Goal: Task Accomplishment & Management: Use online tool/utility

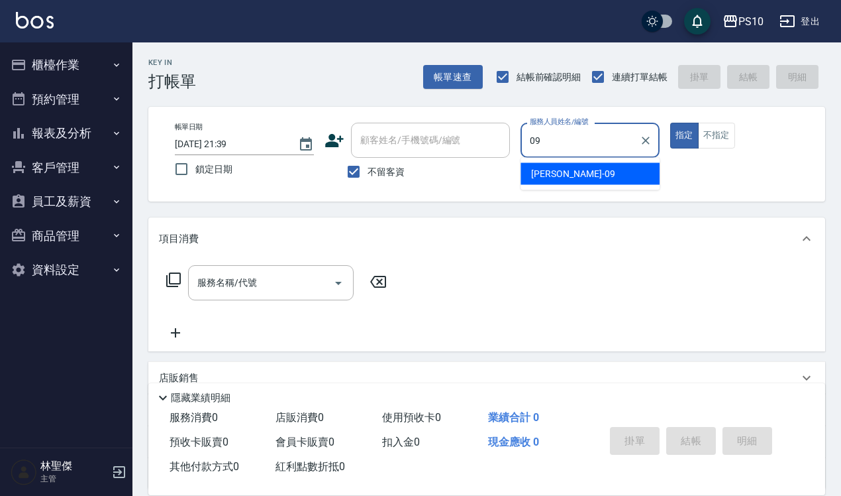
type input "[PERSON_NAME]-09"
type button "true"
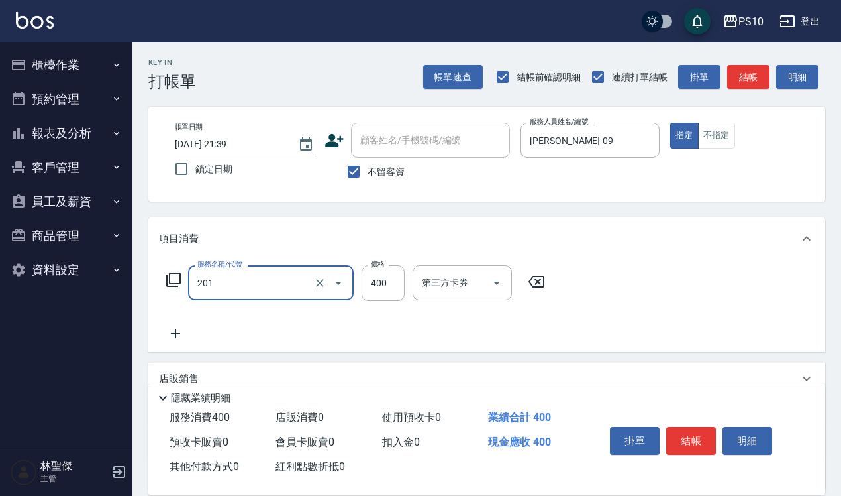
type input "剪髮(201)"
type input "350"
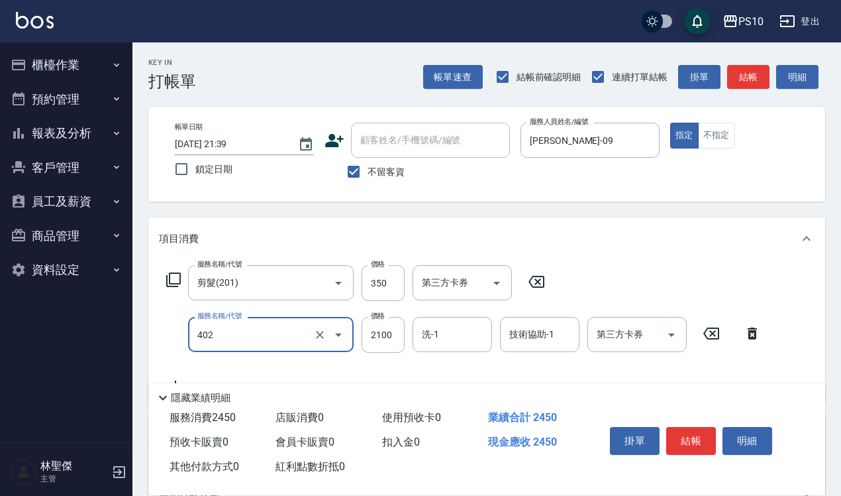
type input "染髮中髮(402)"
type input "1600"
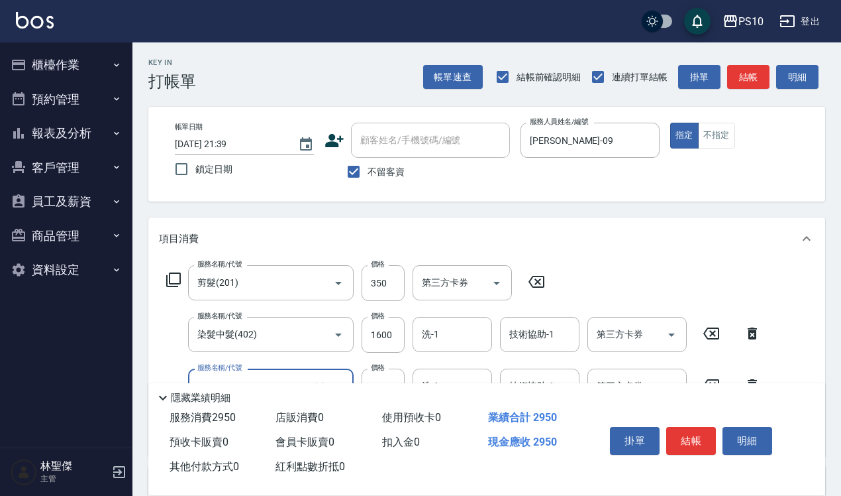
type input "挑染(405)"
type input "1350"
click at [700, 439] on button "結帳" at bounding box center [692, 441] width 50 height 28
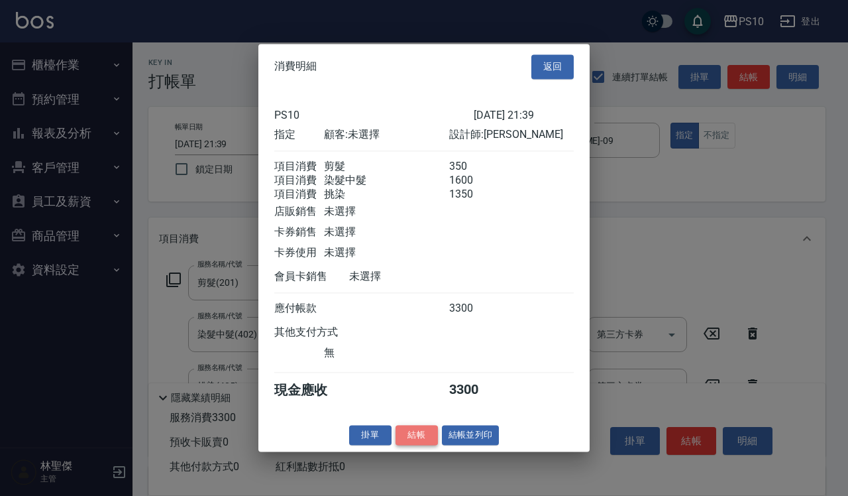
click at [426, 445] on button "結帳" at bounding box center [417, 435] width 42 height 21
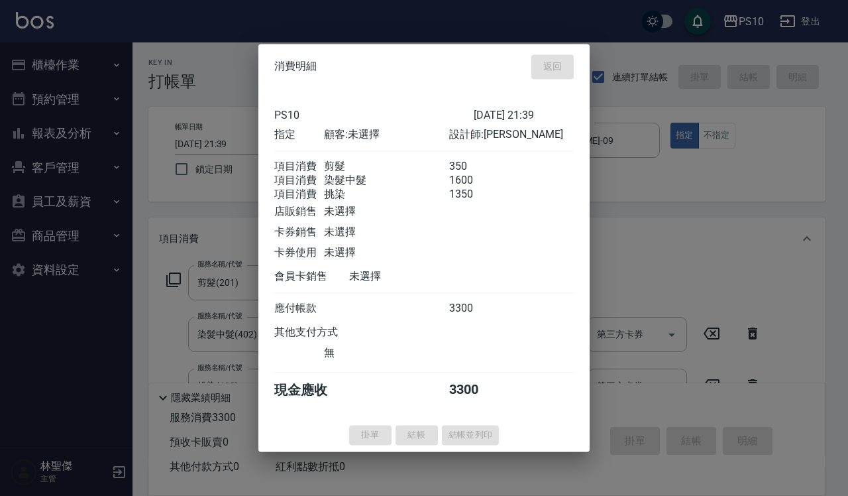
type input "[DATE] 21:40"
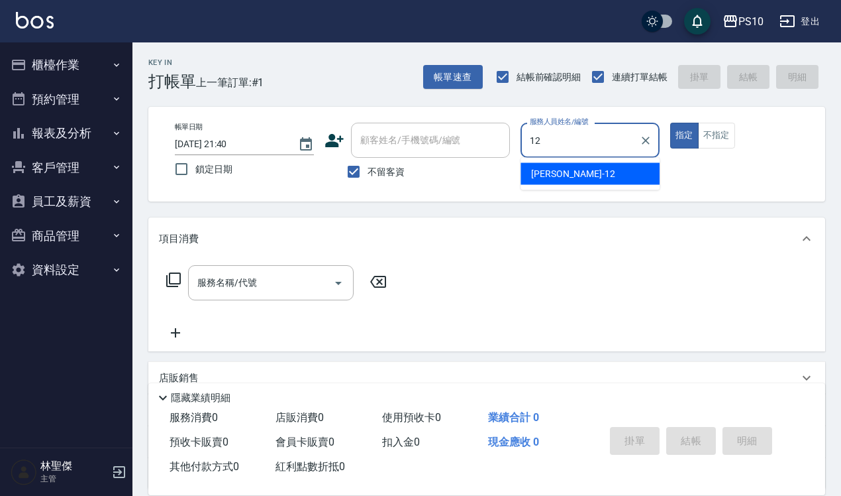
type input "[PERSON_NAME]-12"
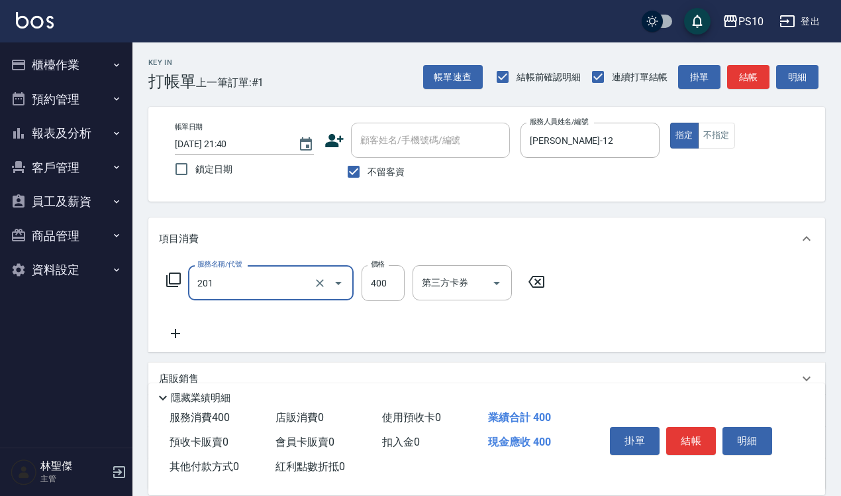
type input "剪髮(201)"
type input "350"
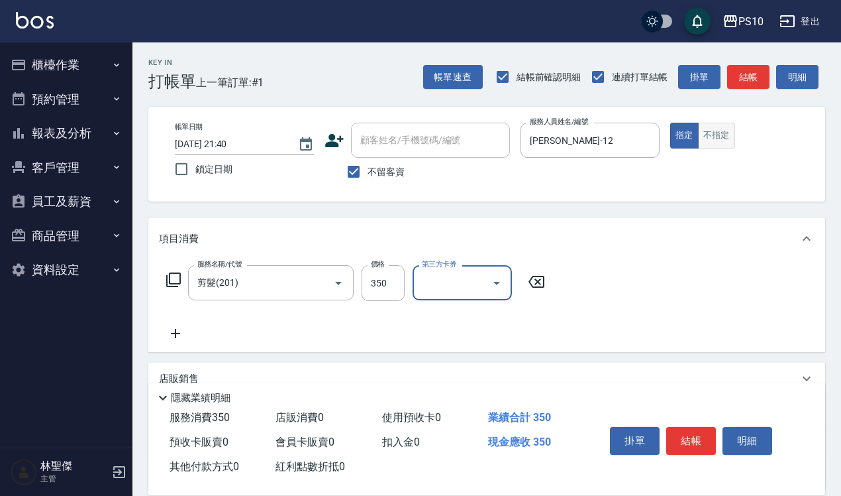
click at [720, 140] on button "不指定" at bounding box center [716, 136] width 37 height 26
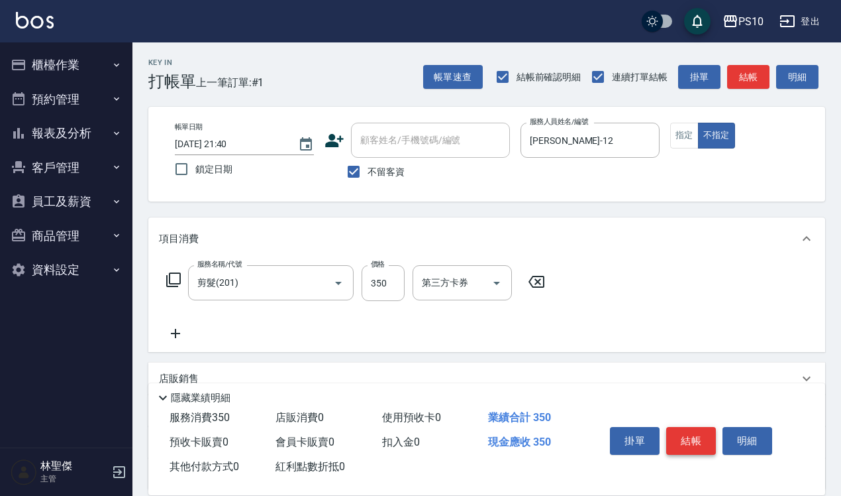
click at [697, 435] on button "結帳" at bounding box center [692, 441] width 50 height 28
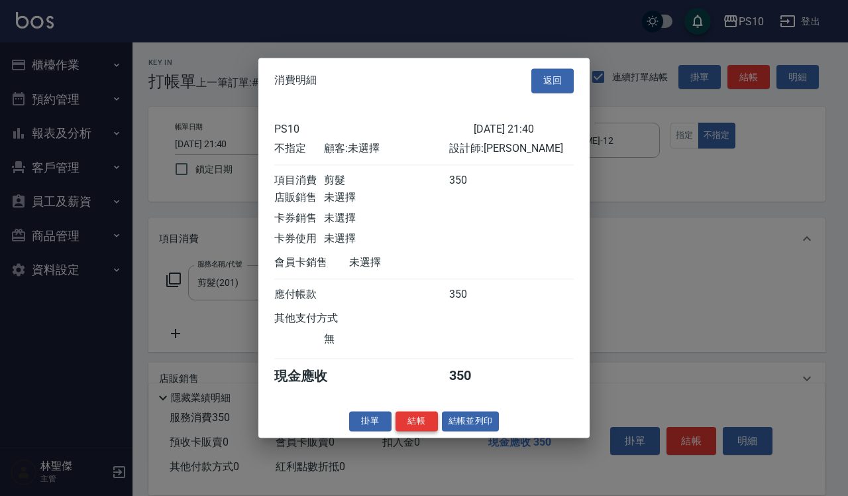
click at [422, 422] on button "結帳" at bounding box center [417, 421] width 42 height 21
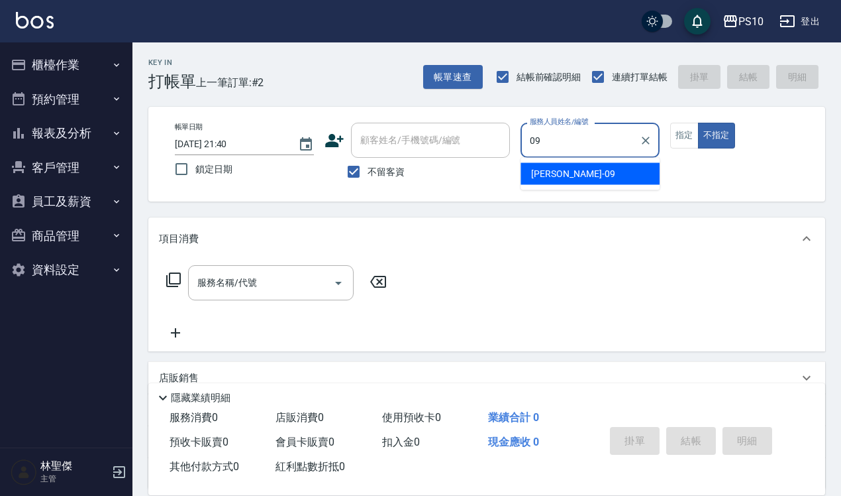
type input "[PERSON_NAME]-09"
type button "false"
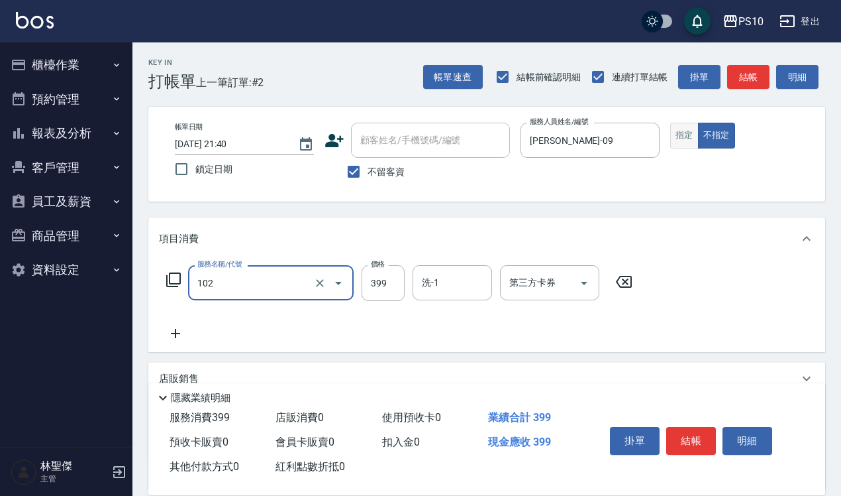
type input "SPA洗髮399(102)"
click at [674, 141] on button "指定" at bounding box center [684, 136] width 28 height 26
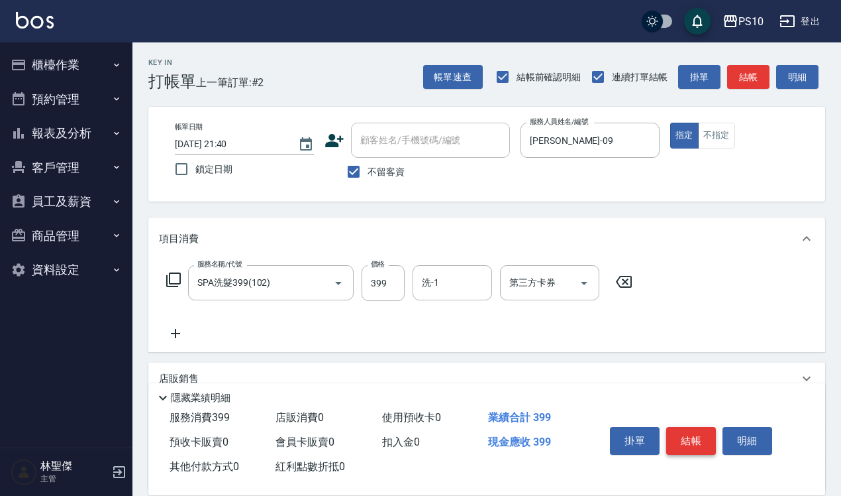
click at [692, 441] on button "結帳" at bounding box center [692, 441] width 50 height 28
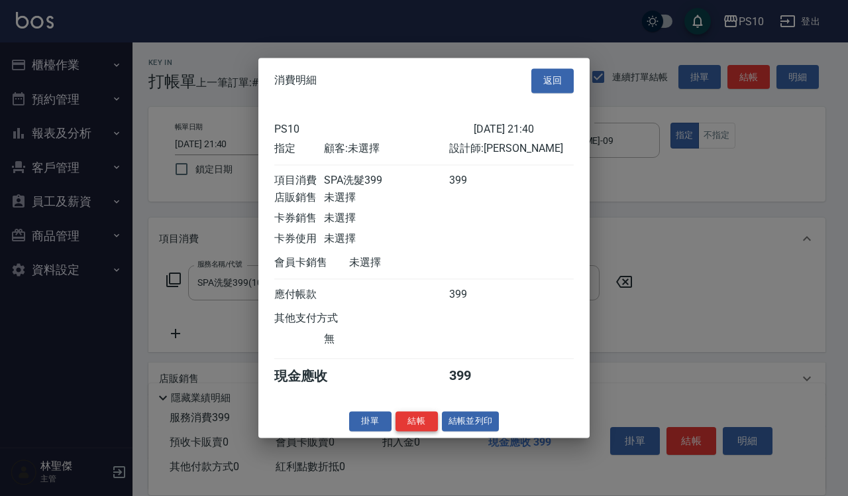
click at [423, 425] on button "結帳" at bounding box center [417, 421] width 42 height 21
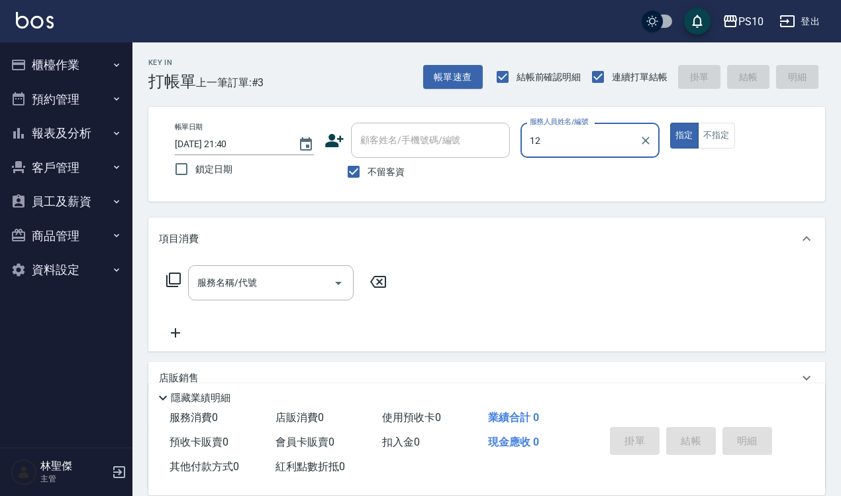
type input "[PERSON_NAME]-12"
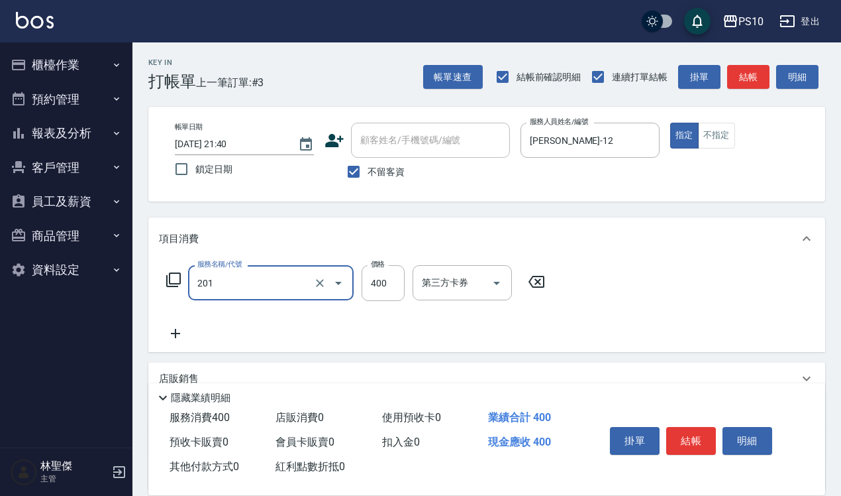
type input "剪髮(201)"
click at [682, 439] on button "結帳" at bounding box center [692, 441] width 50 height 28
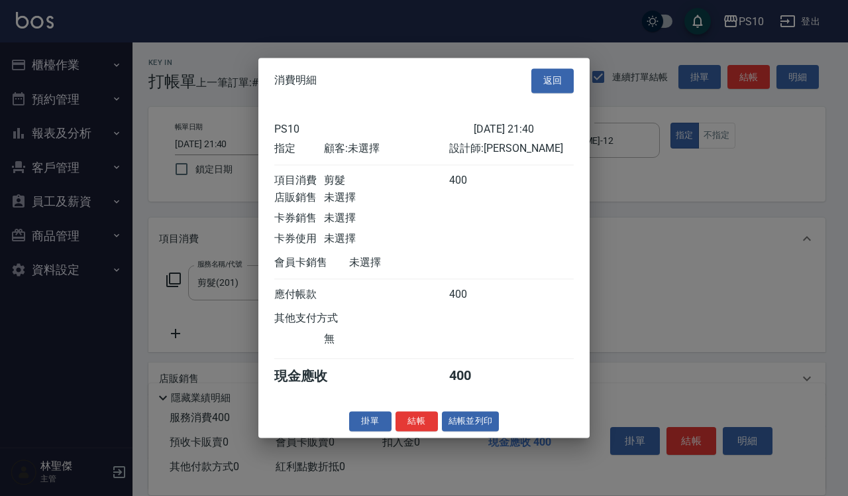
click at [429, 429] on button "結帳" at bounding box center [417, 421] width 42 height 21
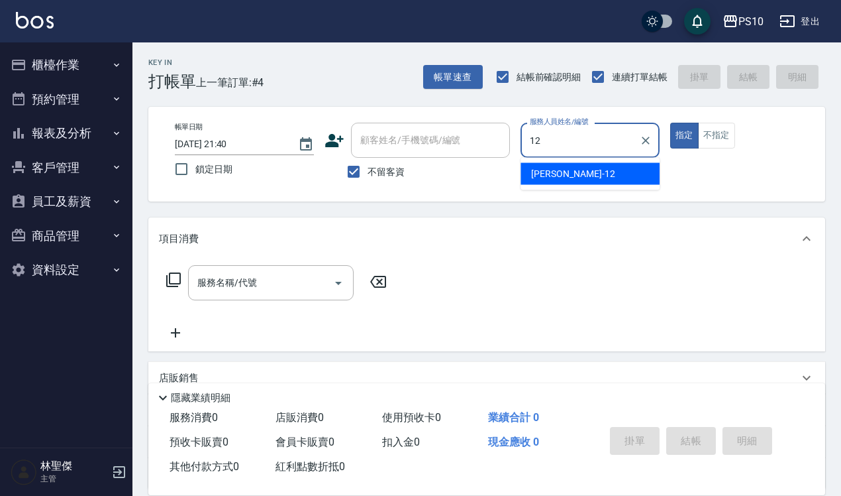
type input "[PERSON_NAME]-12"
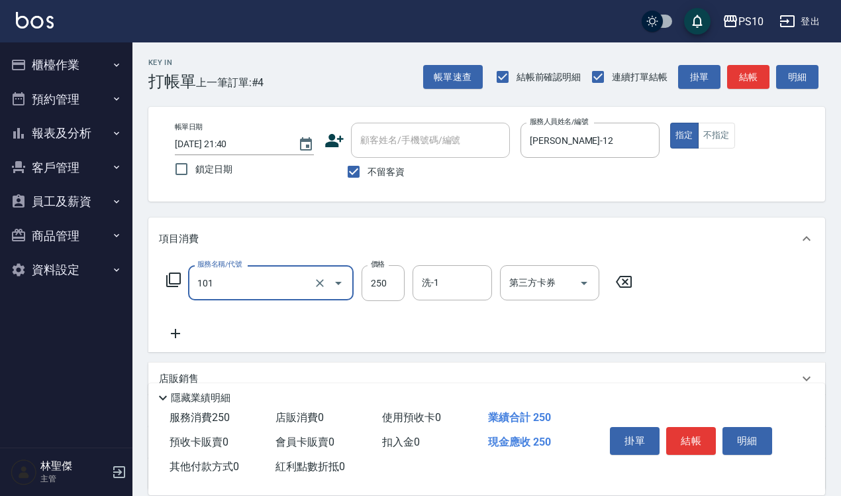
type input "洗髮(101)"
type input "280"
click at [690, 427] on button "結帳" at bounding box center [692, 441] width 50 height 28
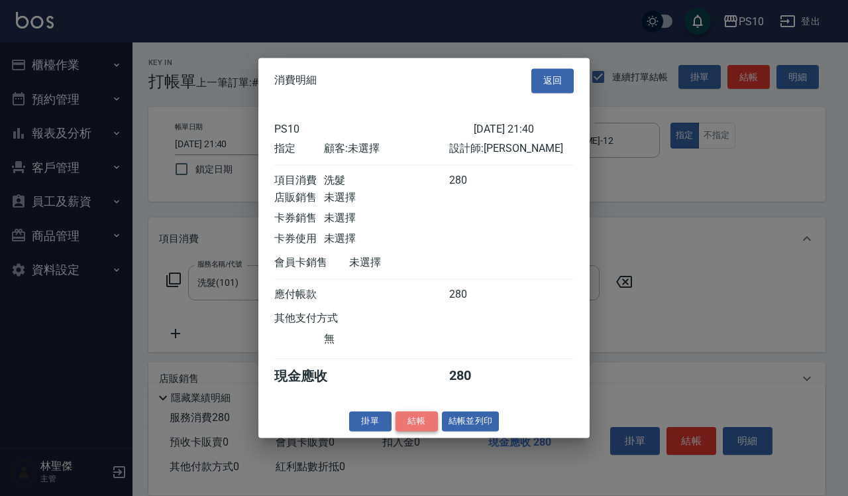
click at [412, 427] on button "結帳" at bounding box center [417, 421] width 42 height 21
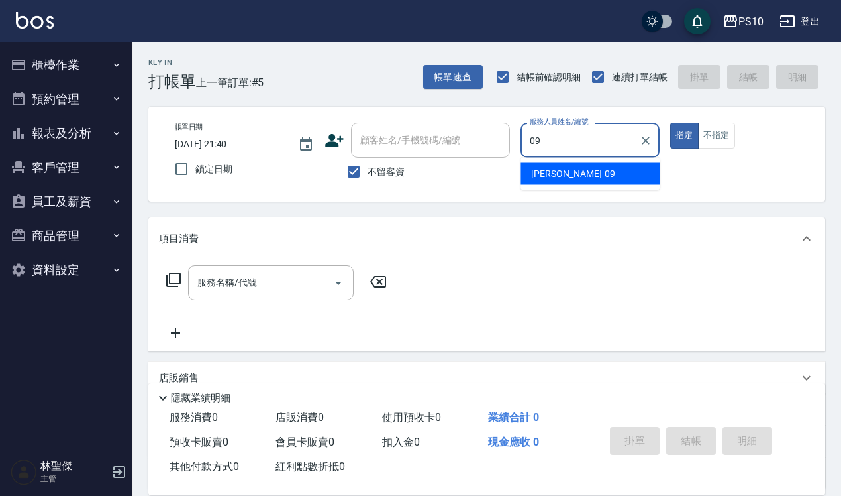
type input "[PERSON_NAME]-09"
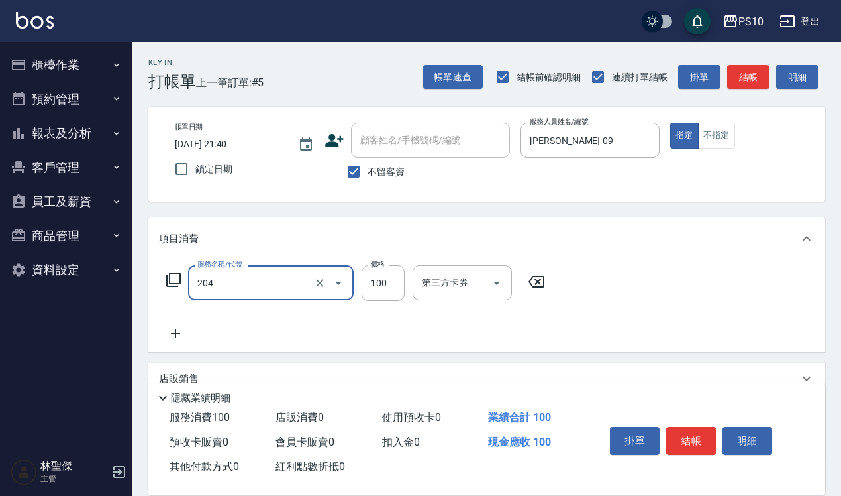
type input "剪瀏海(204)"
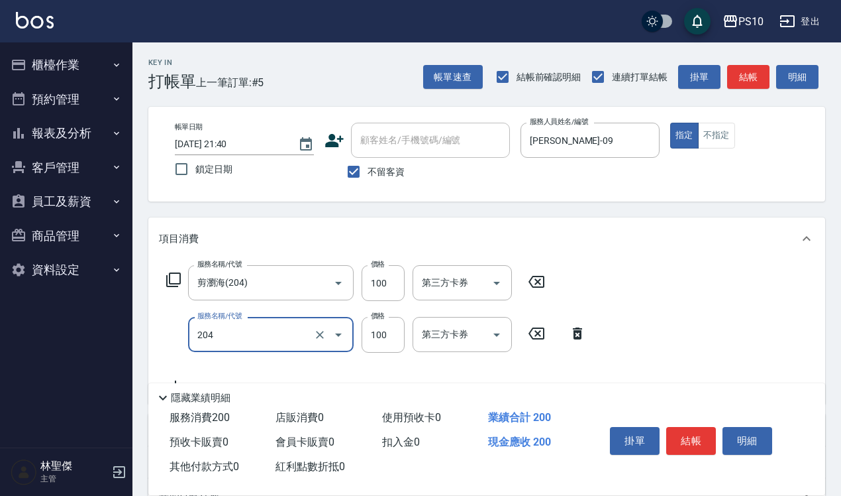
type input "剪瀏海(204)"
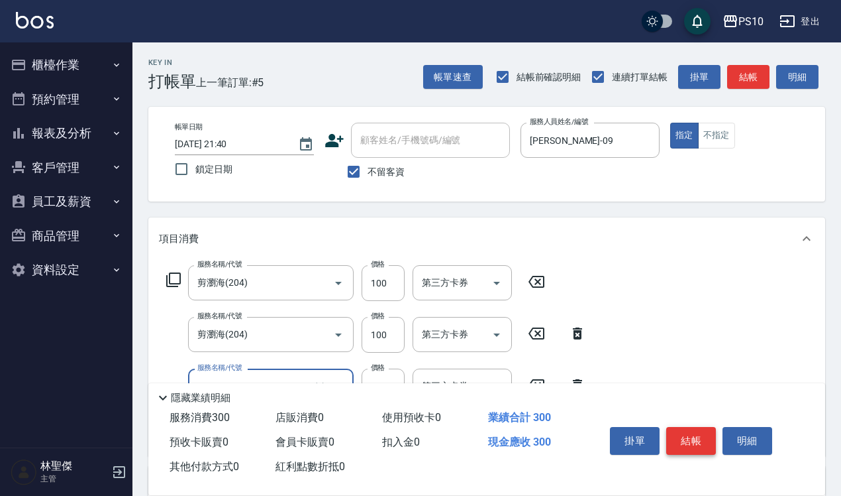
type input "剪瀏海(204)"
click at [684, 445] on button "結帳" at bounding box center [692, 441] width 50 height 28
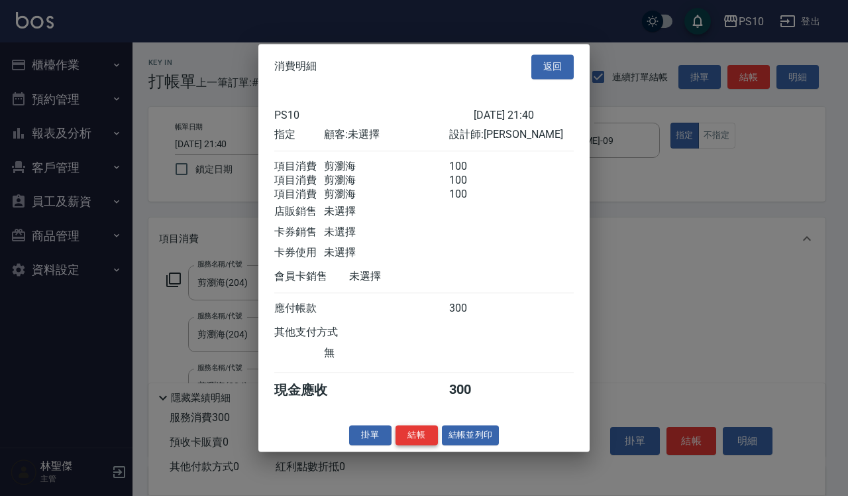
click at [409, 445] on button "結帳" at bounding box center [417, 435] width 42 height 21
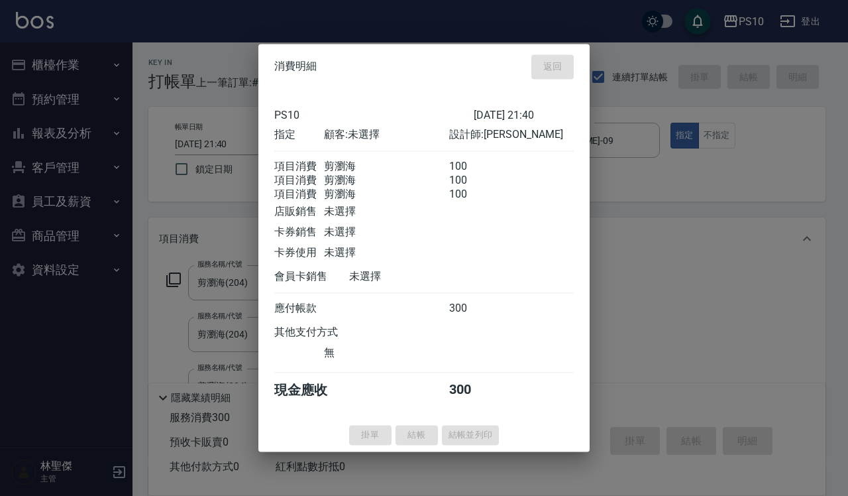
type input "[DATE] 21:41"
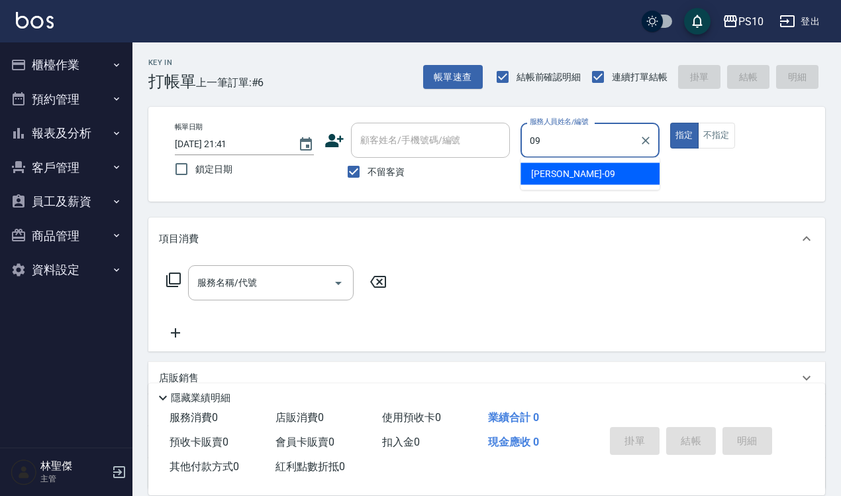
type input "[PERSON_NAME]-09"
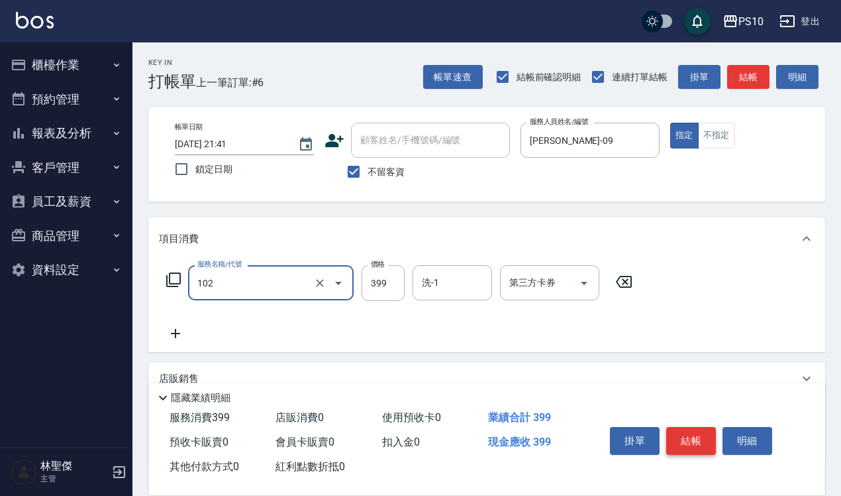
type input "SPA洗髮399(102)"
click at [687, 431] on button "結帳" at bounding box center [692, 441] width 50 height 28
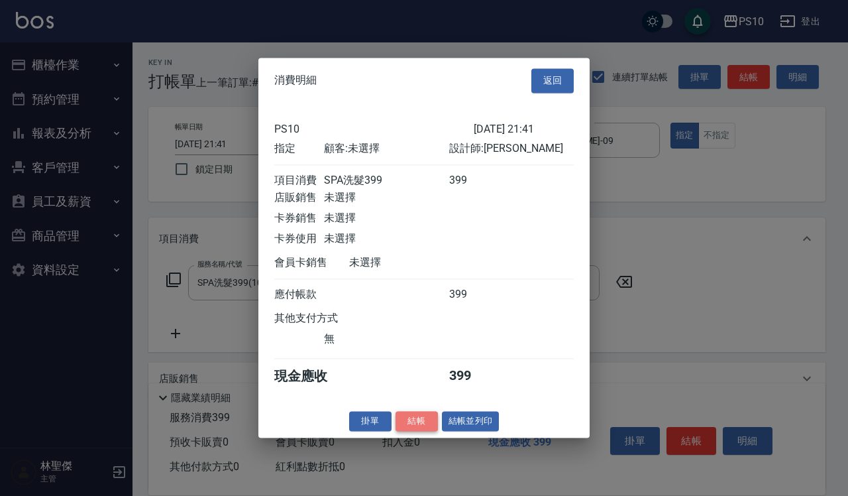
click at [407, 426] on button "結帳" at bounding box center [417, 421] width 42 height 21
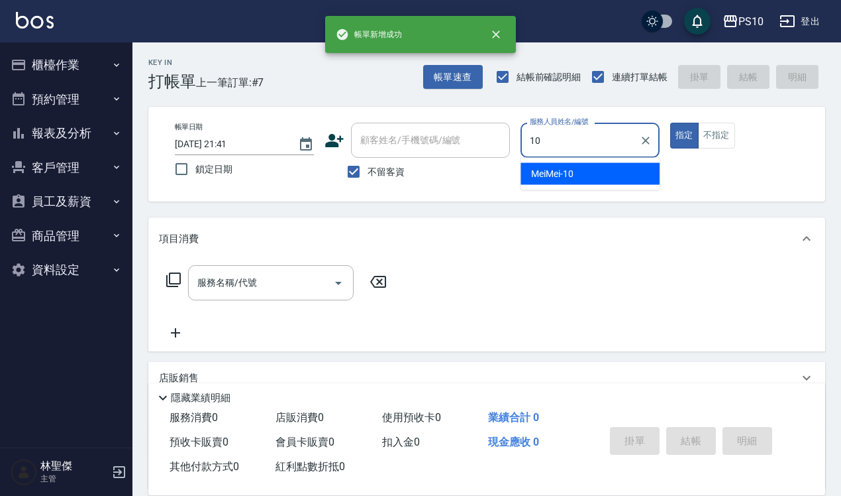
type input "MeiMei-10"
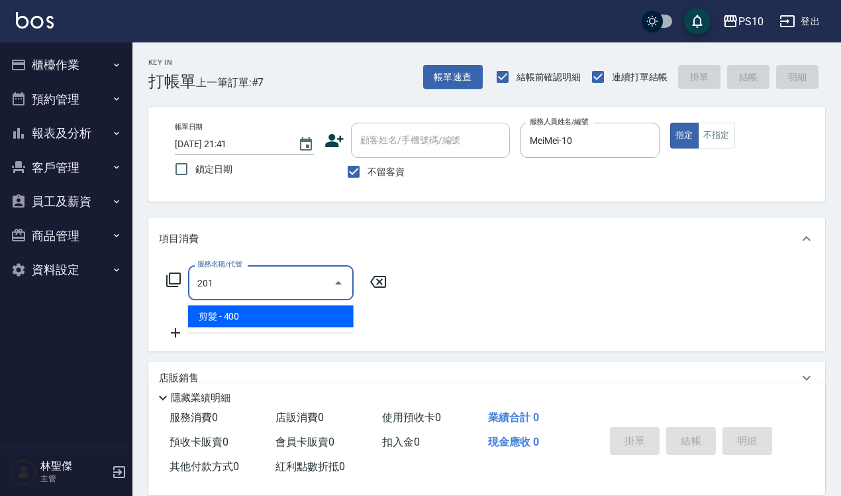
type input "剪髮(201)"
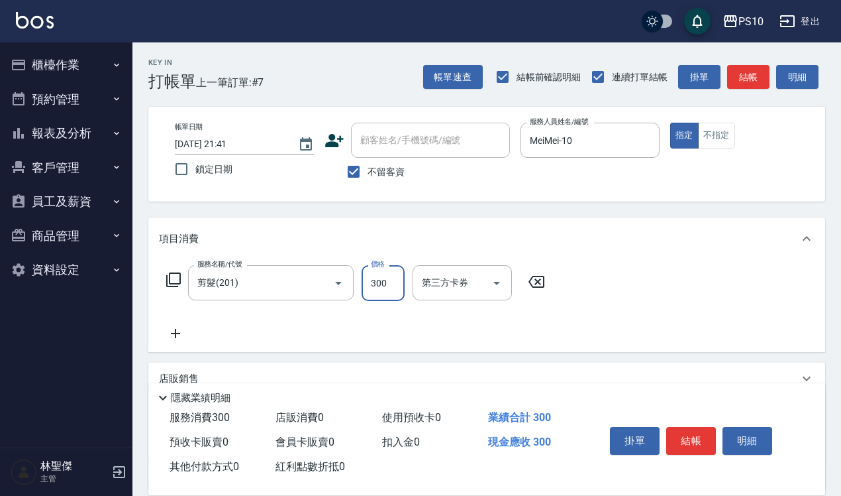
type input "300"
click at [694, 445] on button "結帳" at bounding box center [692, 441] width 50 height 28
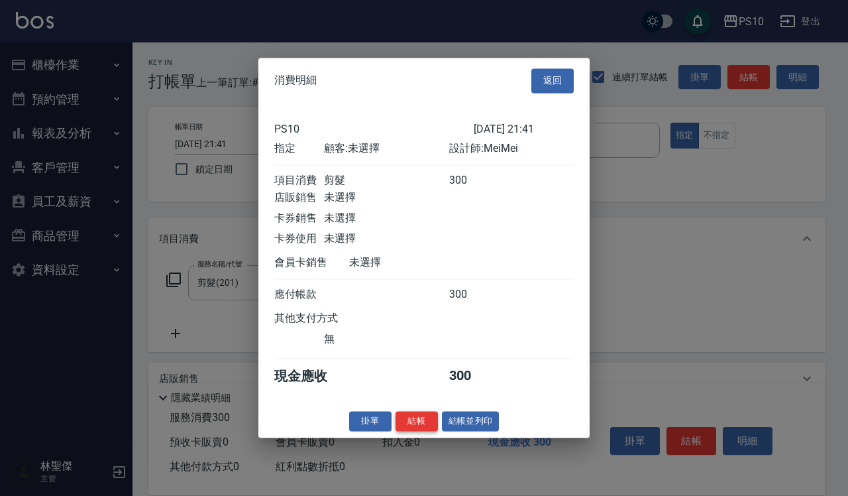
click at [411, 431] on button "結帳" at bounding box center [417, 421] width 42 height 21
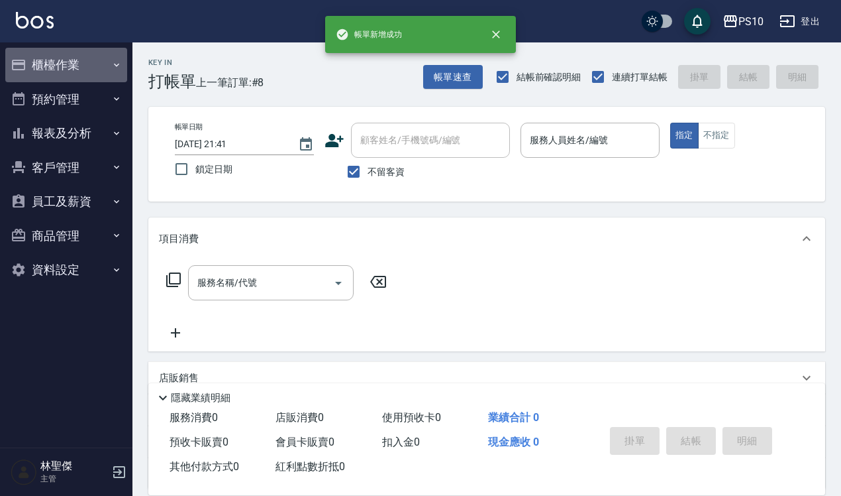
click at [96, 68] on button "櫃檯作業" at bounding box center [66, 65] width 122 height 34
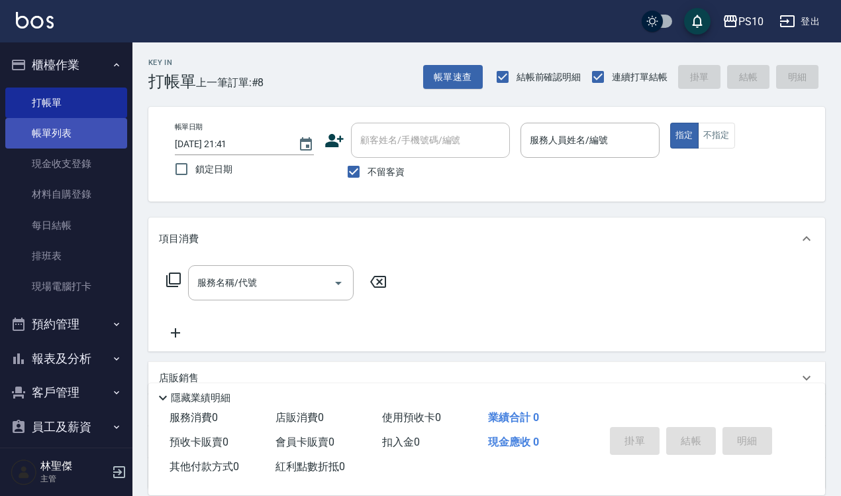
click at [81, 134] on link "帳單列表" at bounding box center [66, 133] width 122 height 30
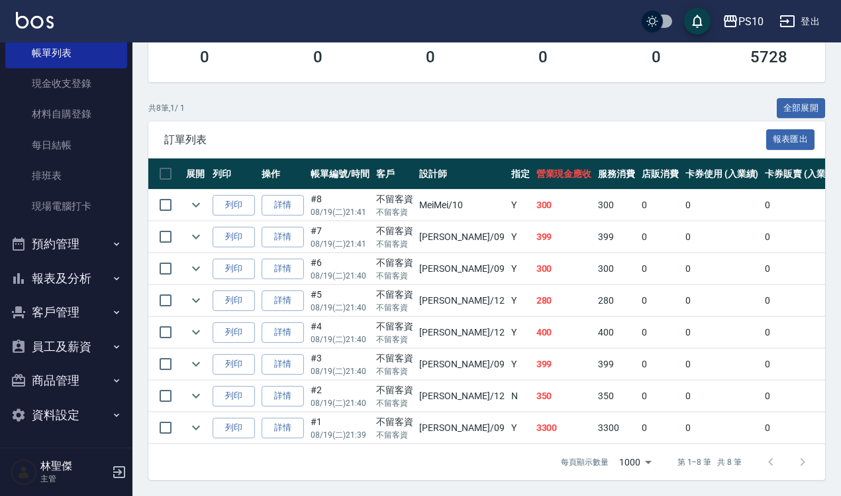
click at [99, 275] on button "報表及分析" at bounding box center [66, 278] width 122 height 34
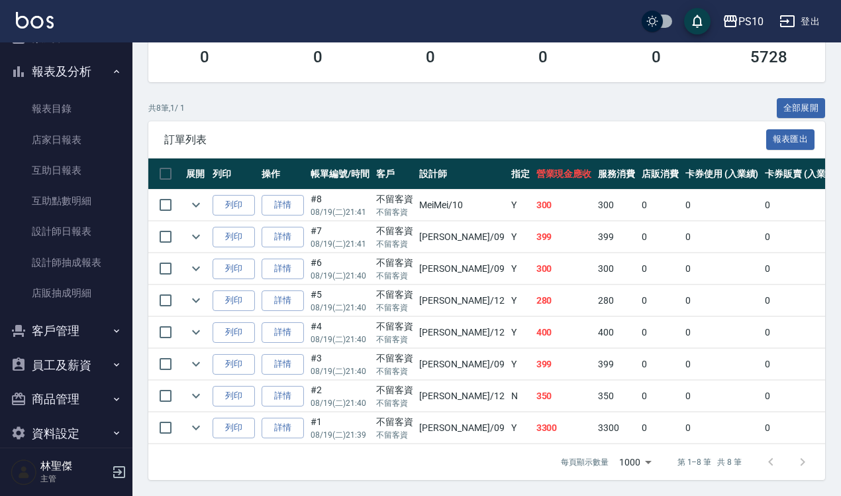
scroll to position [305, 0]
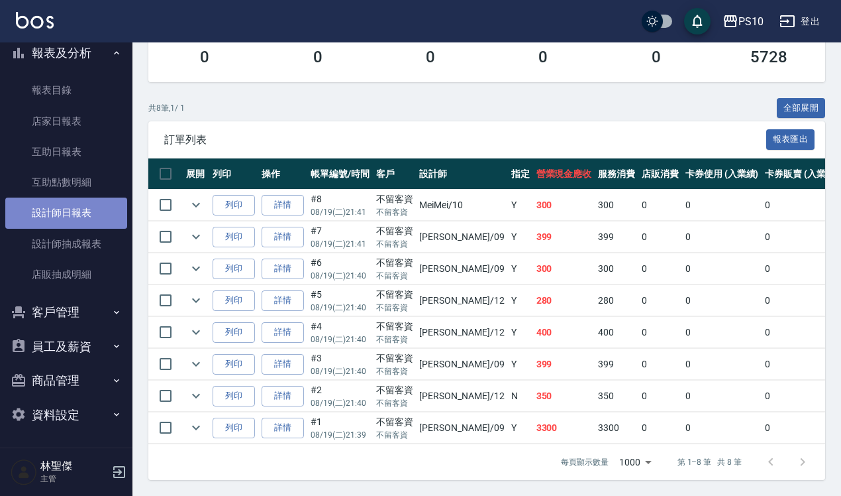
click at [98, 209] on link "設計師日報表" at bounding box center [66, 212] width 122 height 30
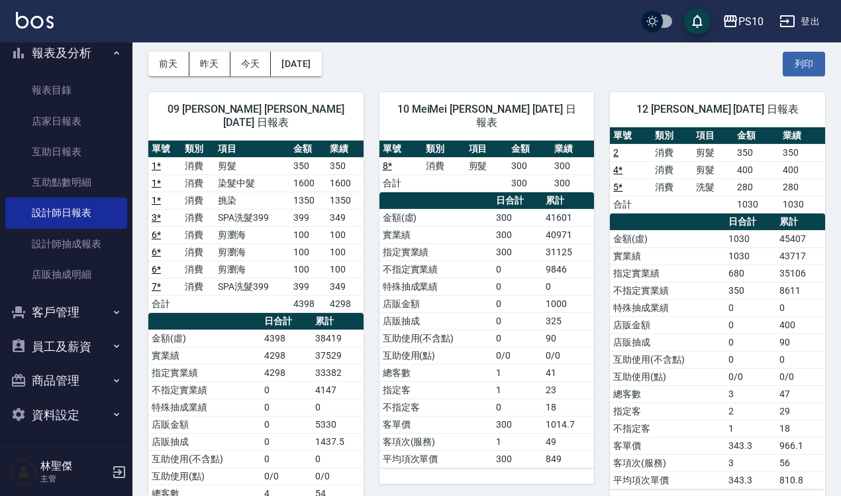
scroll to position [83, 0]
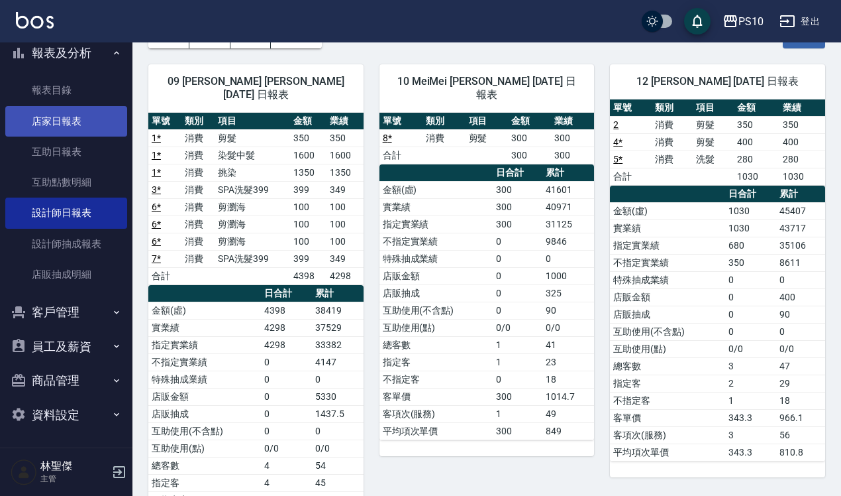
click at [57, 123] on link "店家日報表" at bounding box center [66, 121] width 122 height 30
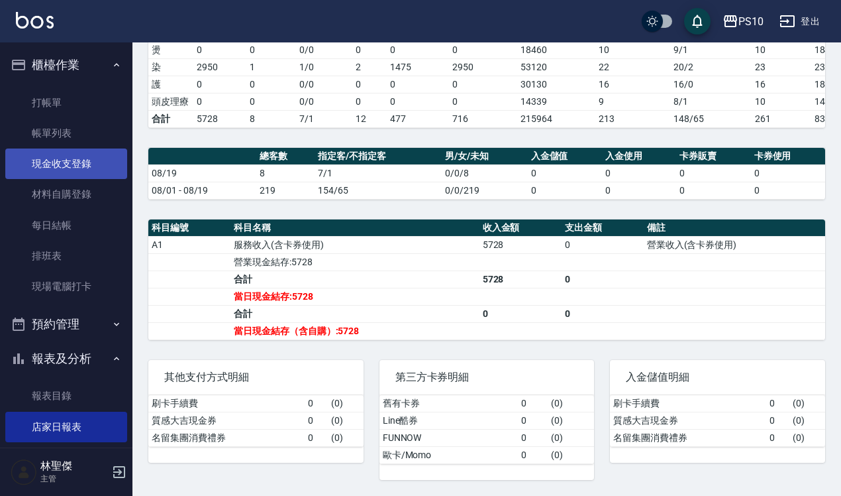
click at [94, 174] on link "現金收支登錄" at bounding box center [66, 163] width 122 height 30
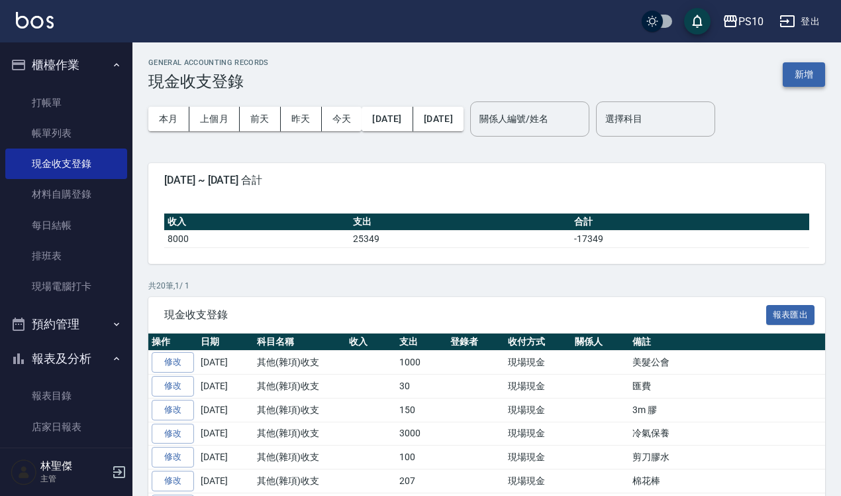
click at [810, 71] on button "新增" at bounding box center [804, 74] width 42 height 25
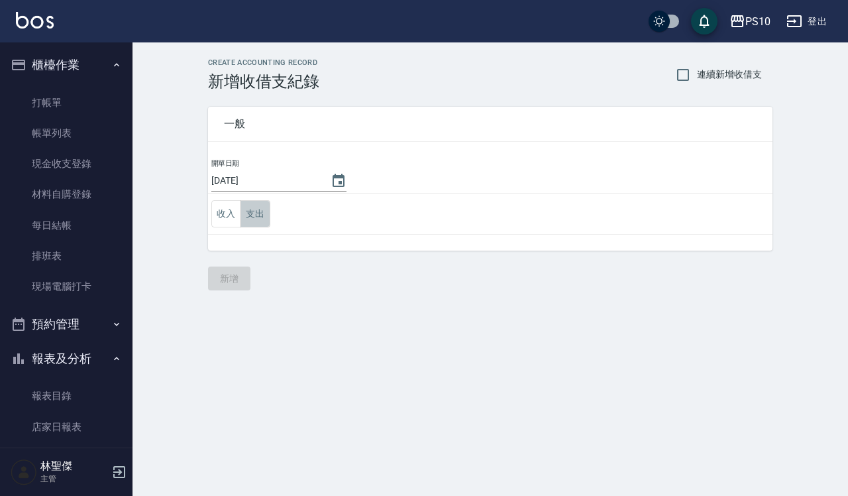
click at [262, 209] on button "支出" at bounding box center [256, 213] width 30 height 27
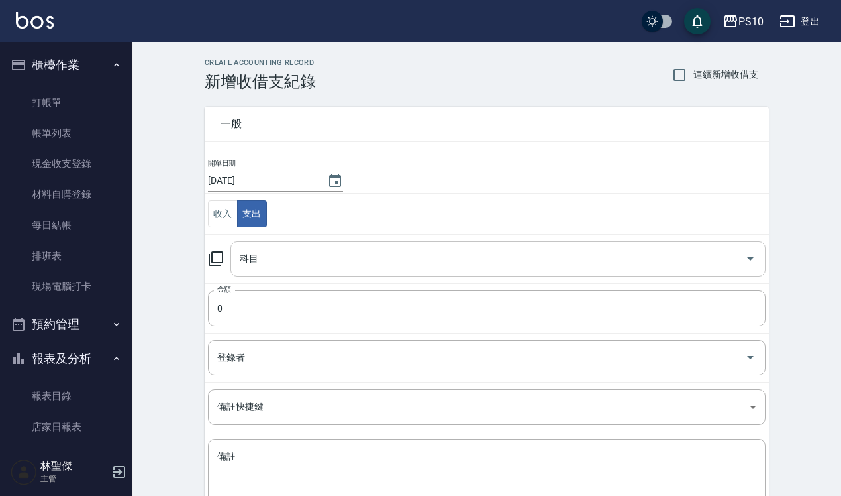
click at [290, 264] on input "科目" at bounding box center [489, 258] width 504 height 23
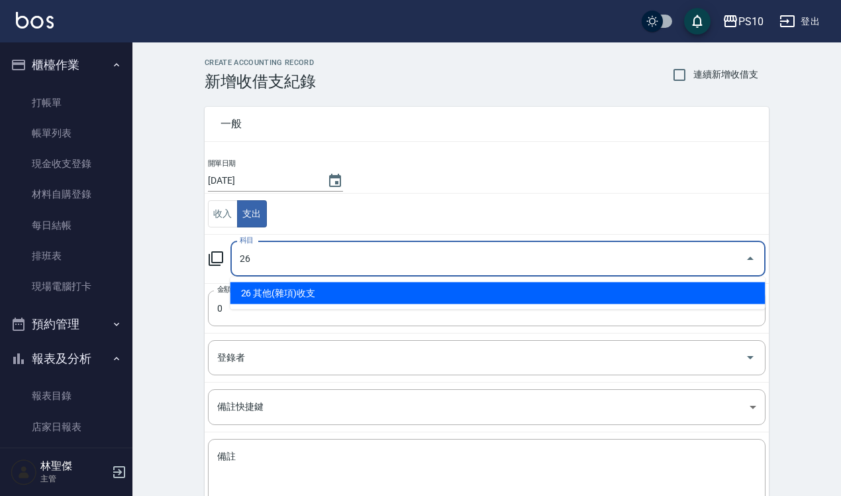
click at [293, 298] on li "26 其他(雜項)收支" at bounding box center [498, 293] width 535 height 22
type input "26 其他(雜項)收支"
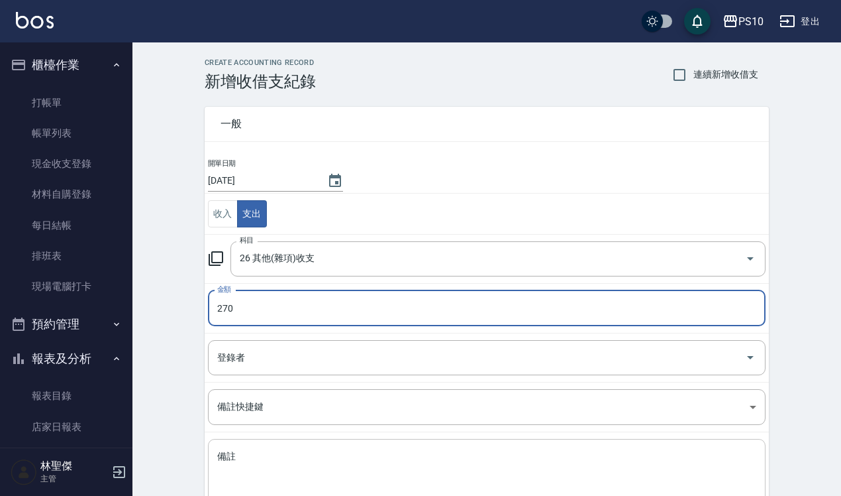
type input "270"
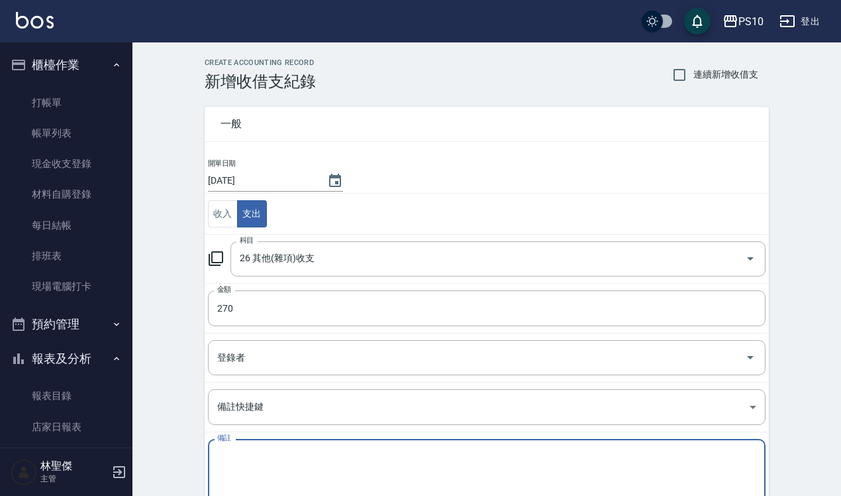
click at [313, 465] on textarea "備註" at bounding box center [486, 472] width 539 height 45
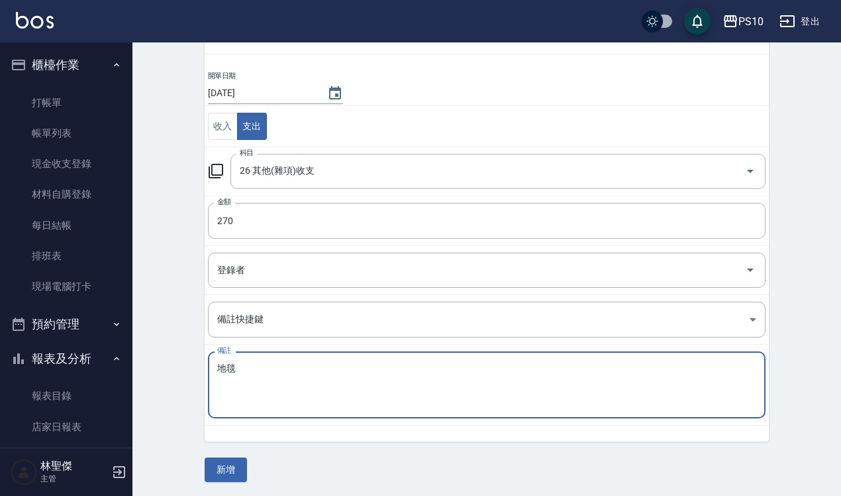
scroll to position [90, 0]
type textarea "地毯"
click at [226, 470] on button "新增" at bounding box center [226, 467] width 42 height 25
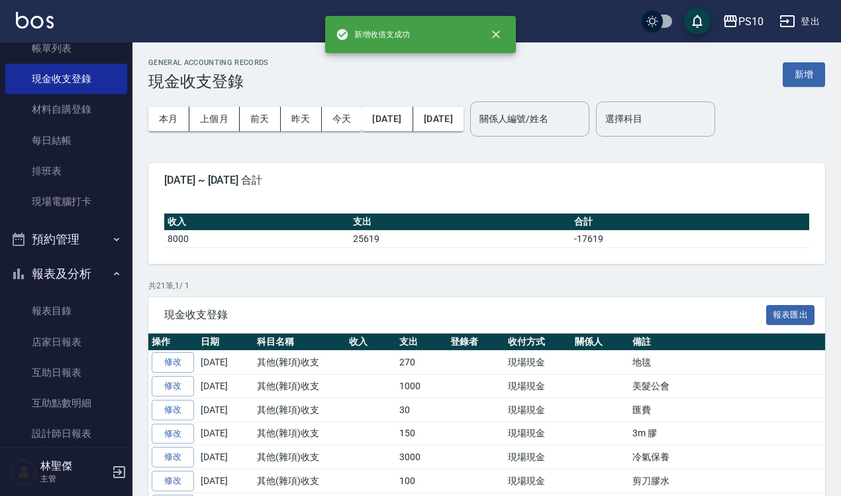
scroll to position [248, 0]
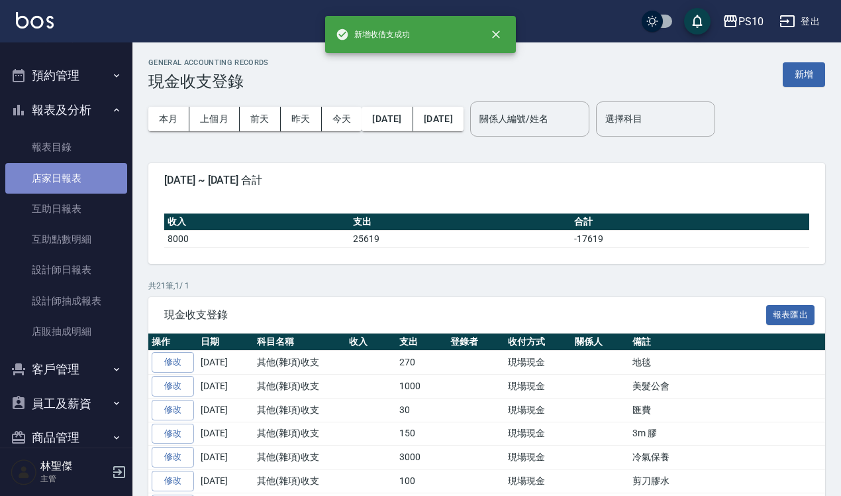
click at [93, 176] on link "店家日報表" at bounding box center [66, 178] width 122 height 30
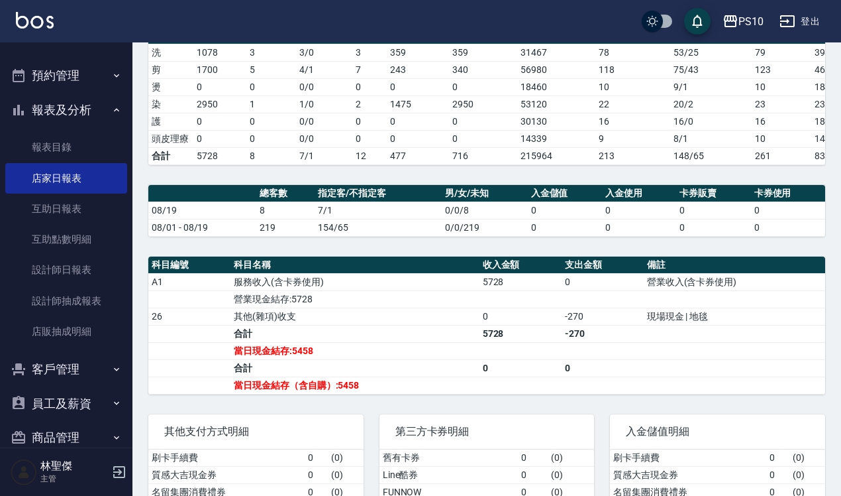
scroll to position [248, 0]
